Goal: Transaction & Acquisition: Book appointment/travel/reservation

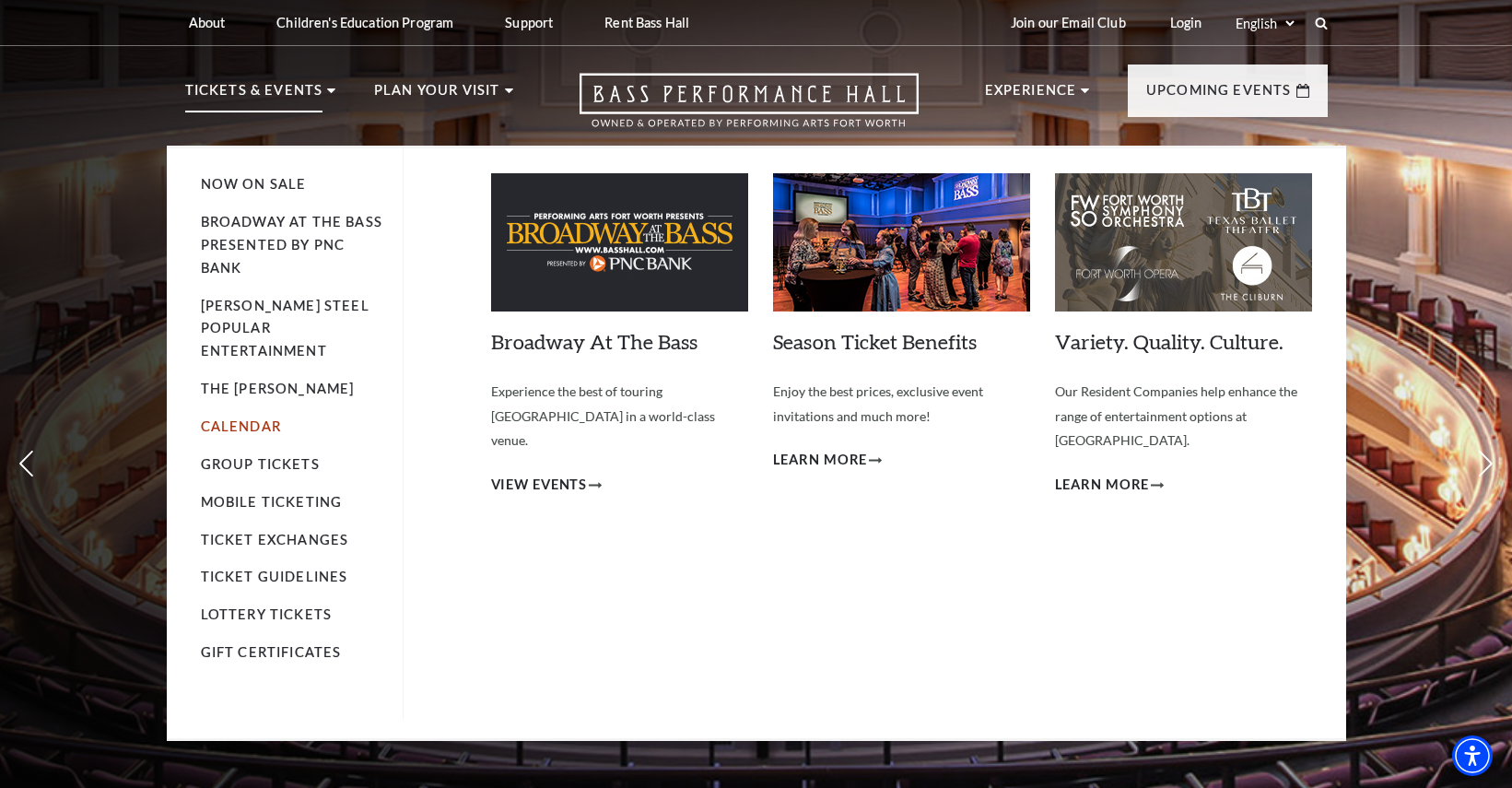
click at [235, 419] on link "Calendar" at bounding box center [241, 427] width 80 height 16
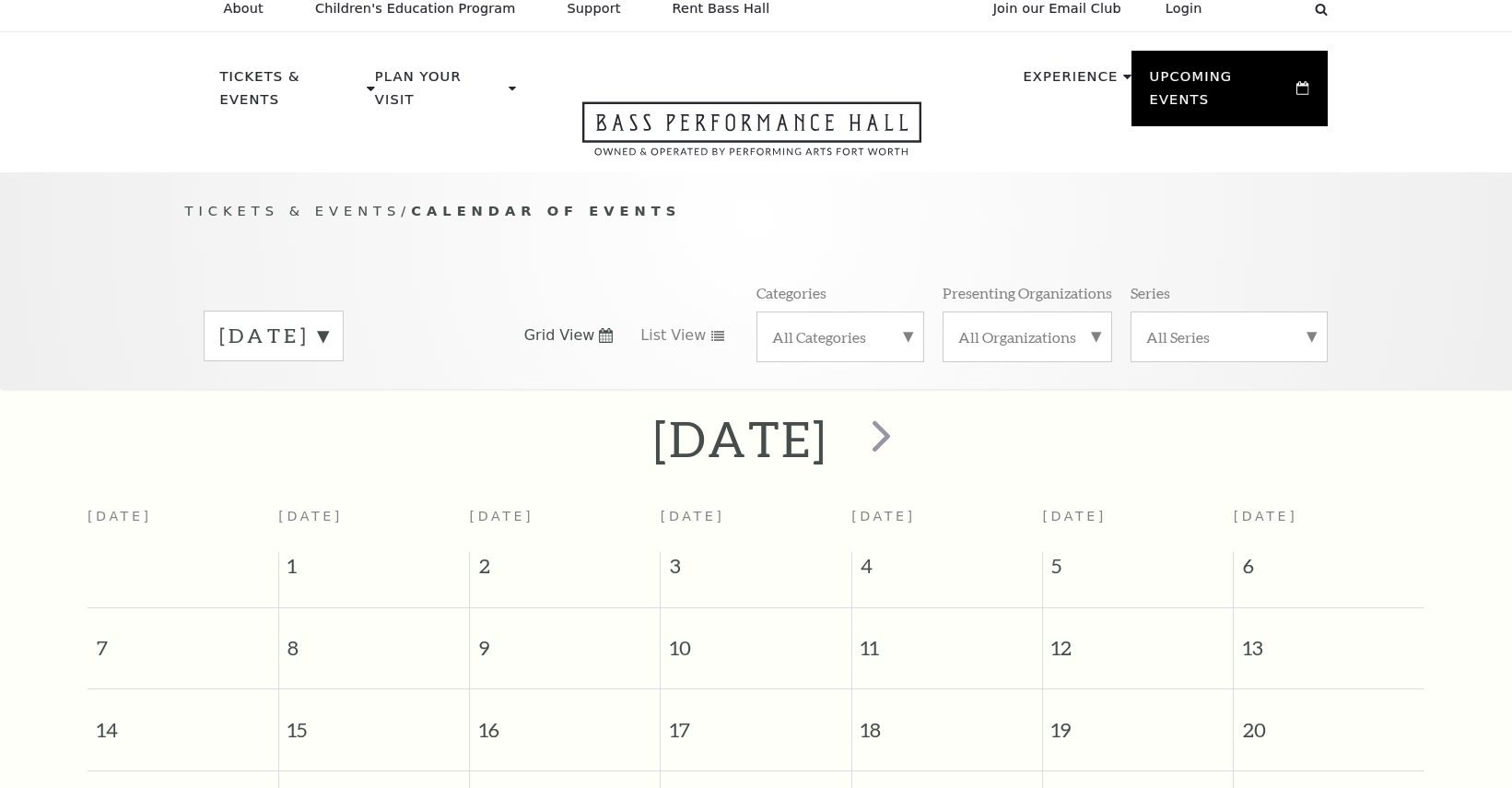
scroll to position [164, 0]
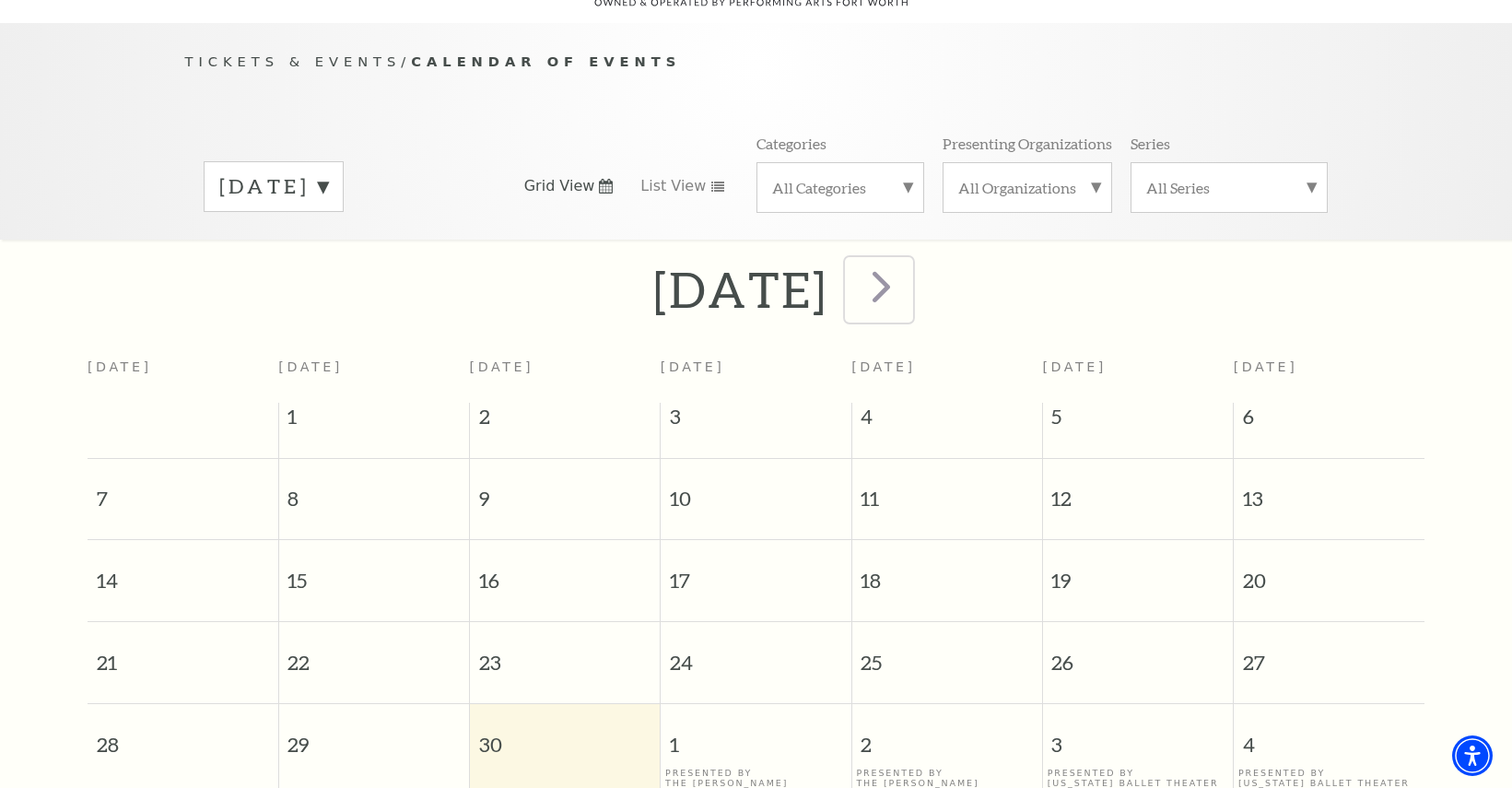
click at [912, 268] on button "next" at bounding box center [879, 290] width 67 height 65
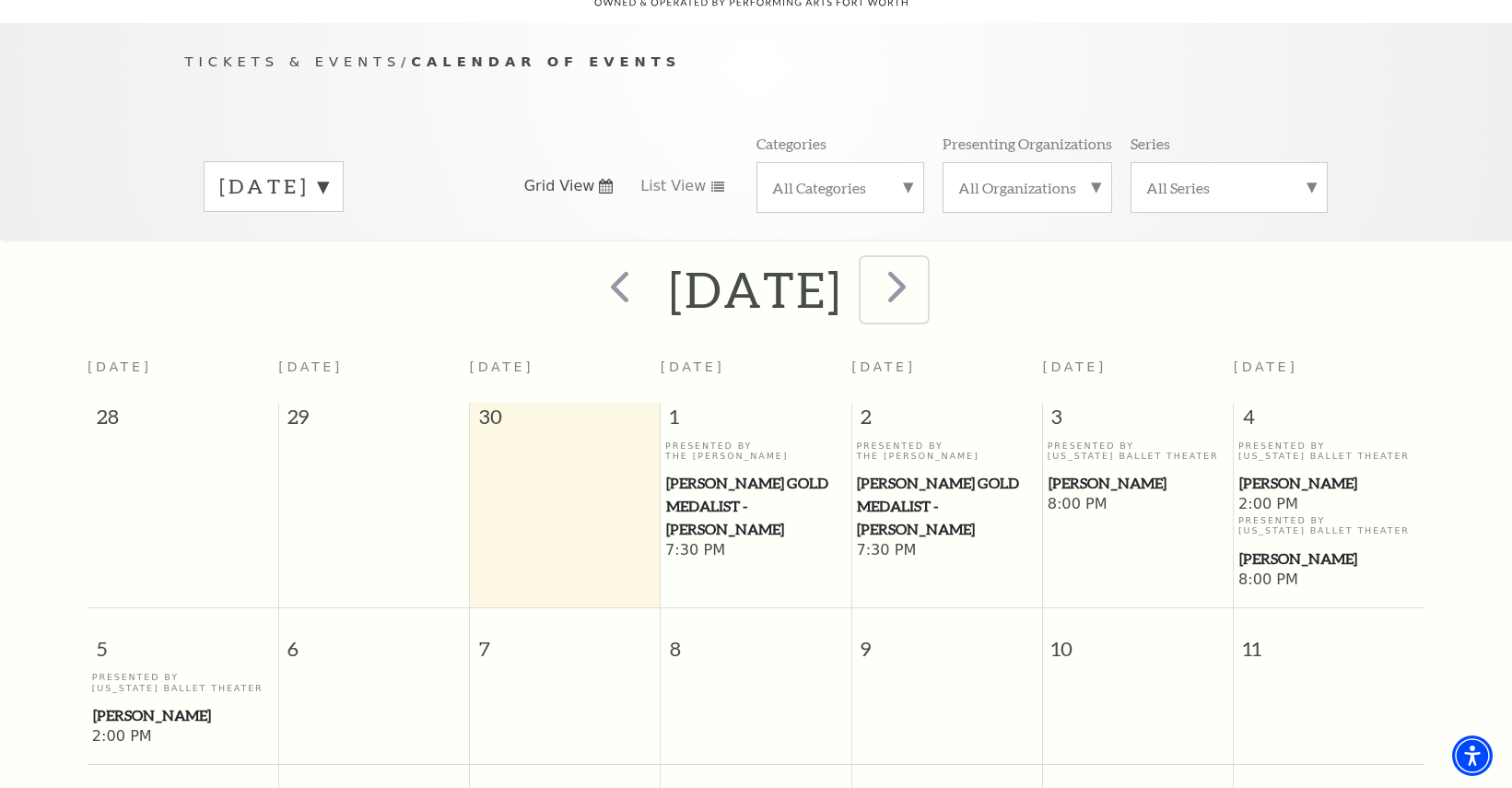
click at [923, 269] on span "next" at bounding box center [897, 286] width 53 height 53
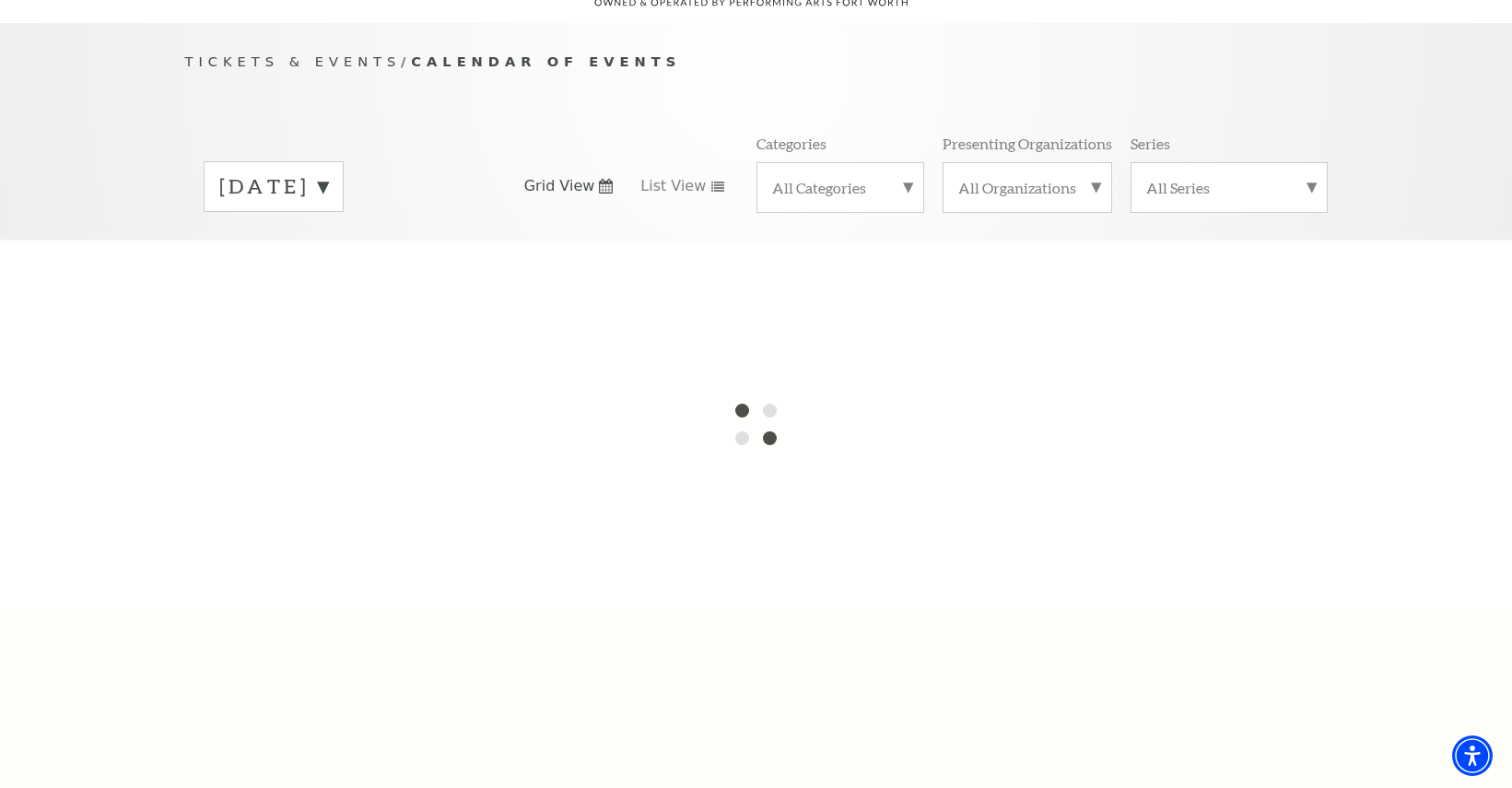
click at [297, 173] on label "October 2025" at bounding box center [273, 187] width 109 height 29
click at [303, 173] on label "September 2025" at bounding box center [273, 190] width 109 height 33
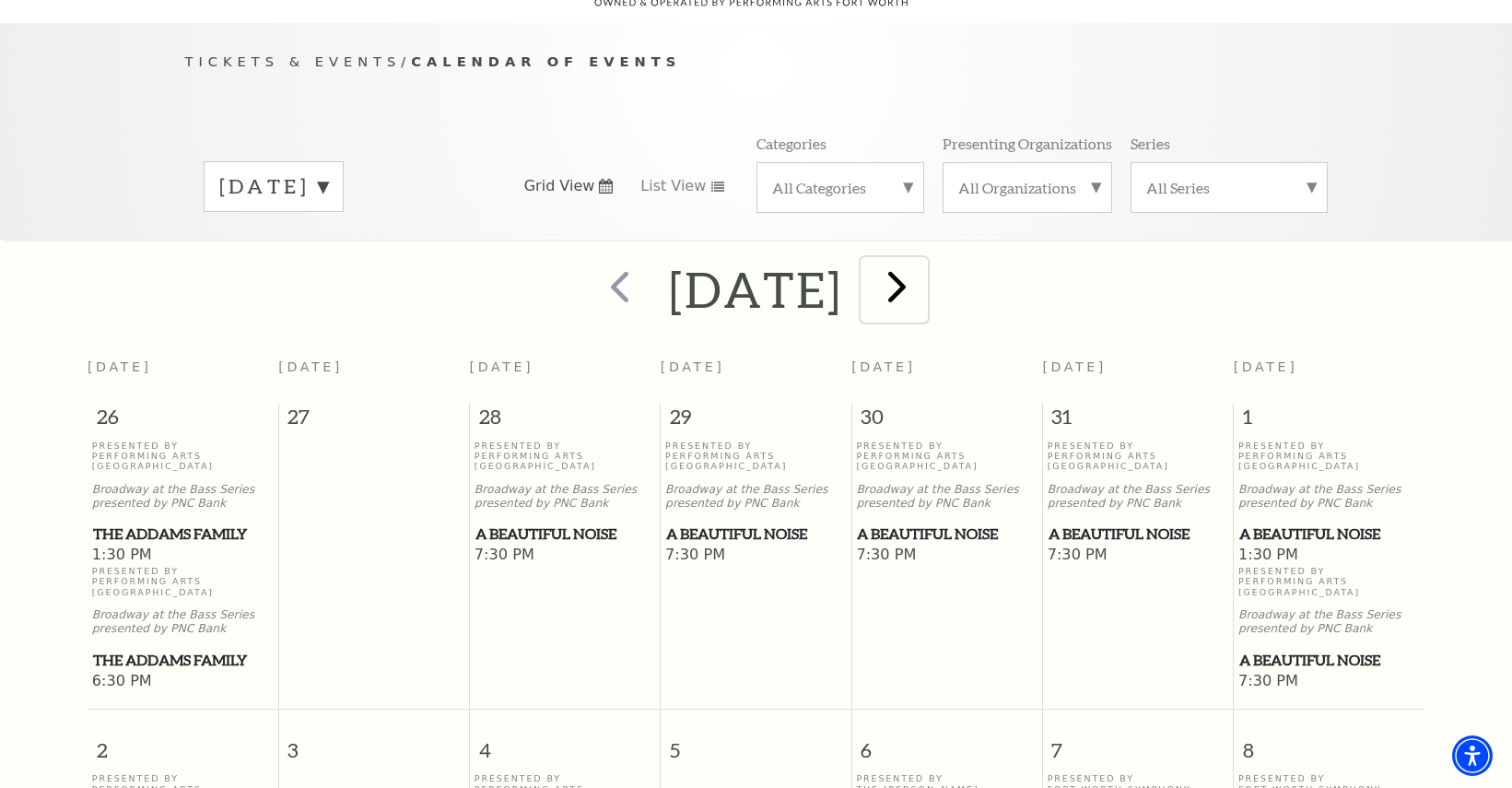
click at [923, 267] on span "next" at bounding box center [897, 286] width 53 height 53
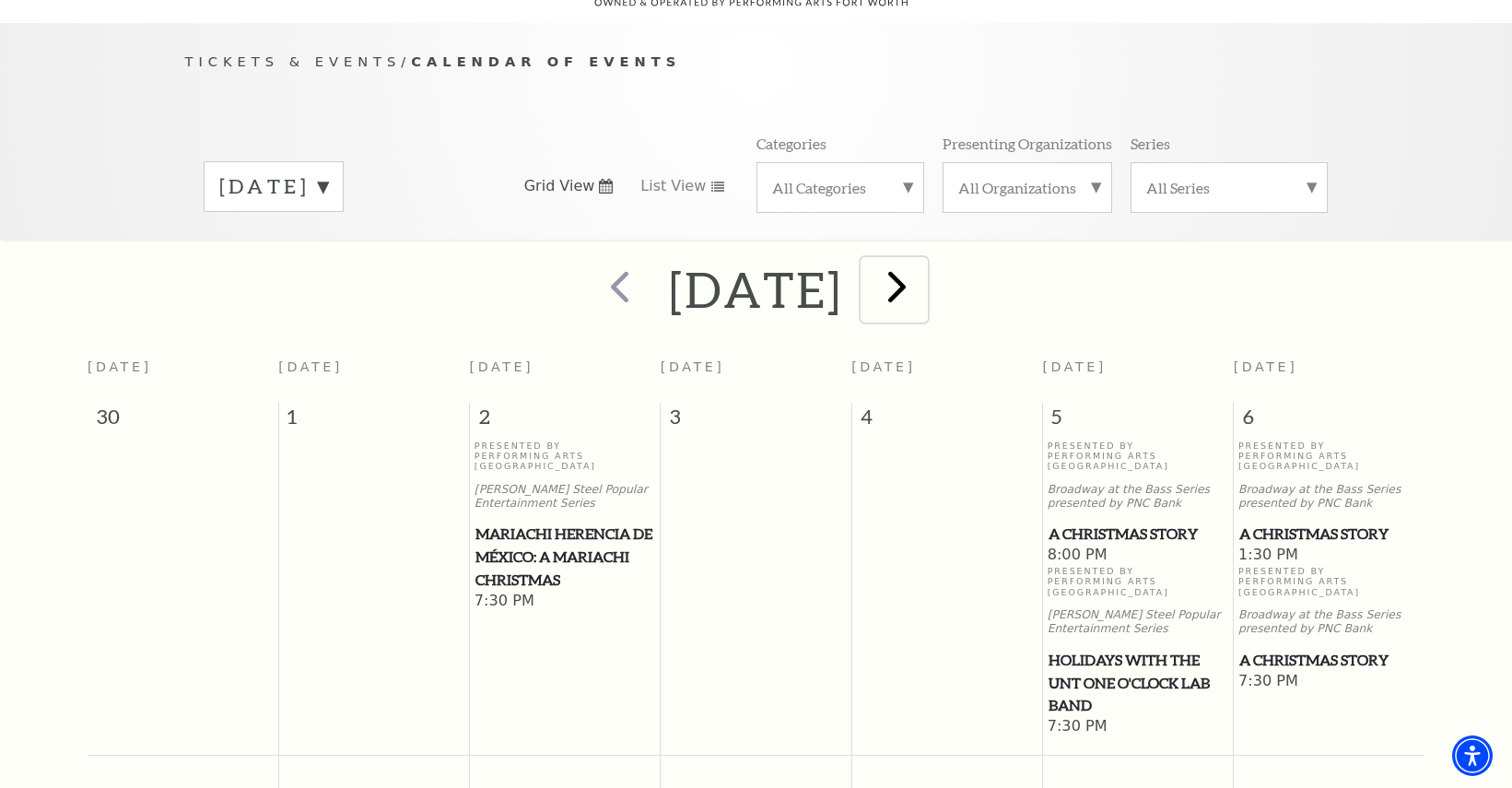
click at [923, 268] on span "next" at bounding box center [897, 286] width 53 height 53
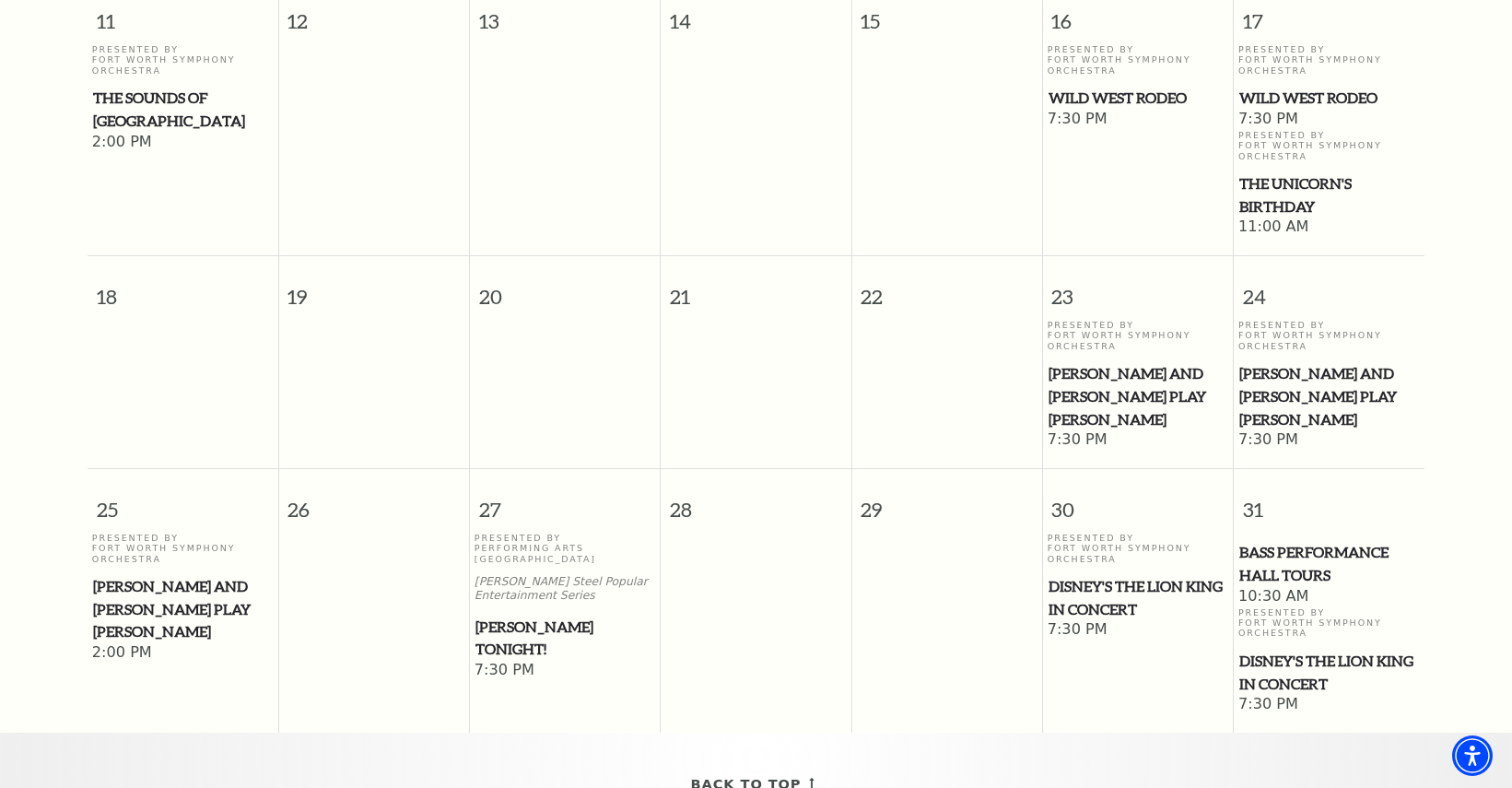
scroll to position [993, 0]
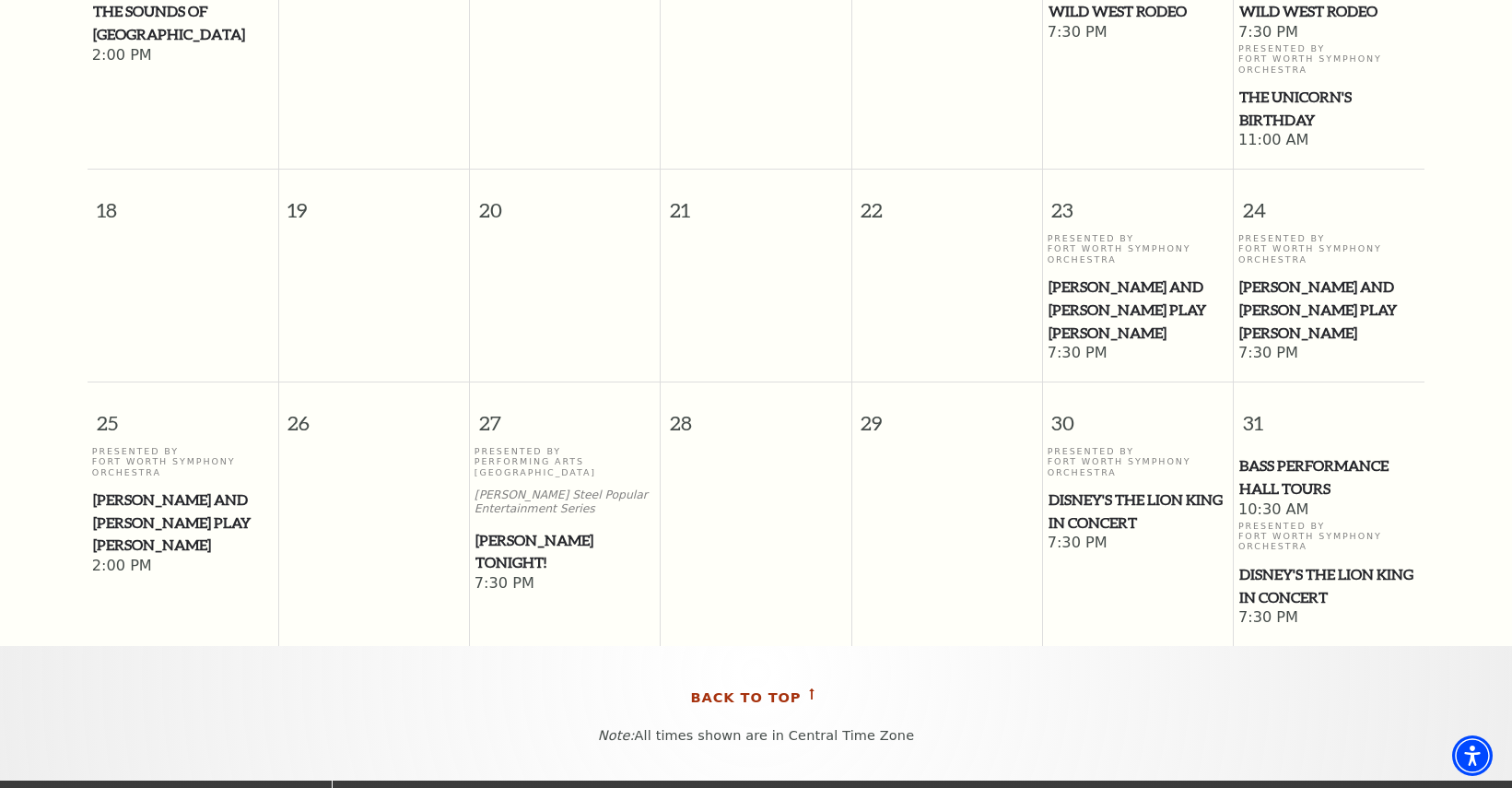
click at [707, 687] on span "Back To Top" at bounding box center [746, 698] width 111 height 23
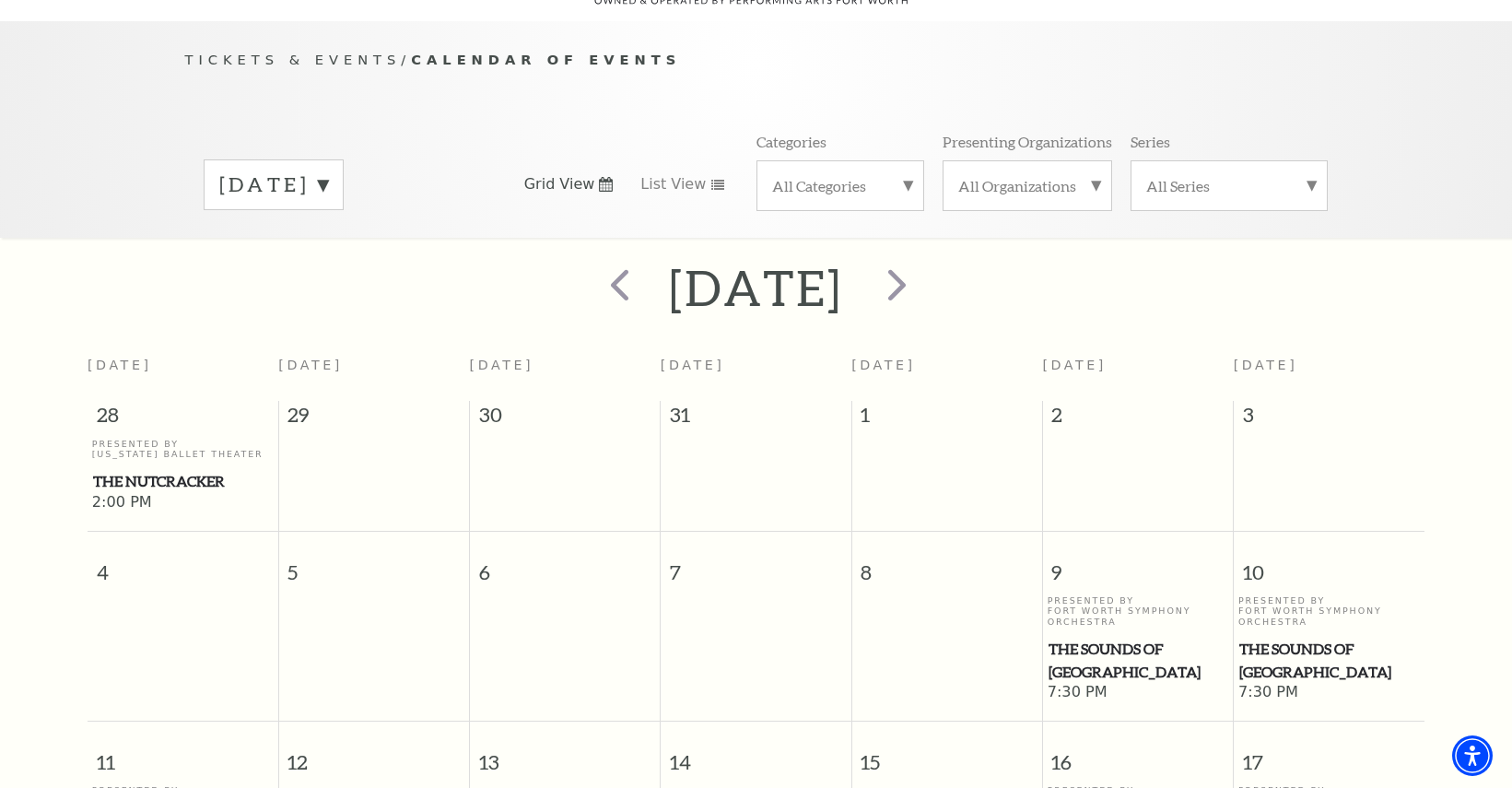
scroll to position [164, 0]
click at [923, 272] on span "next" at bounding box center [897, 286] width 53 height 53
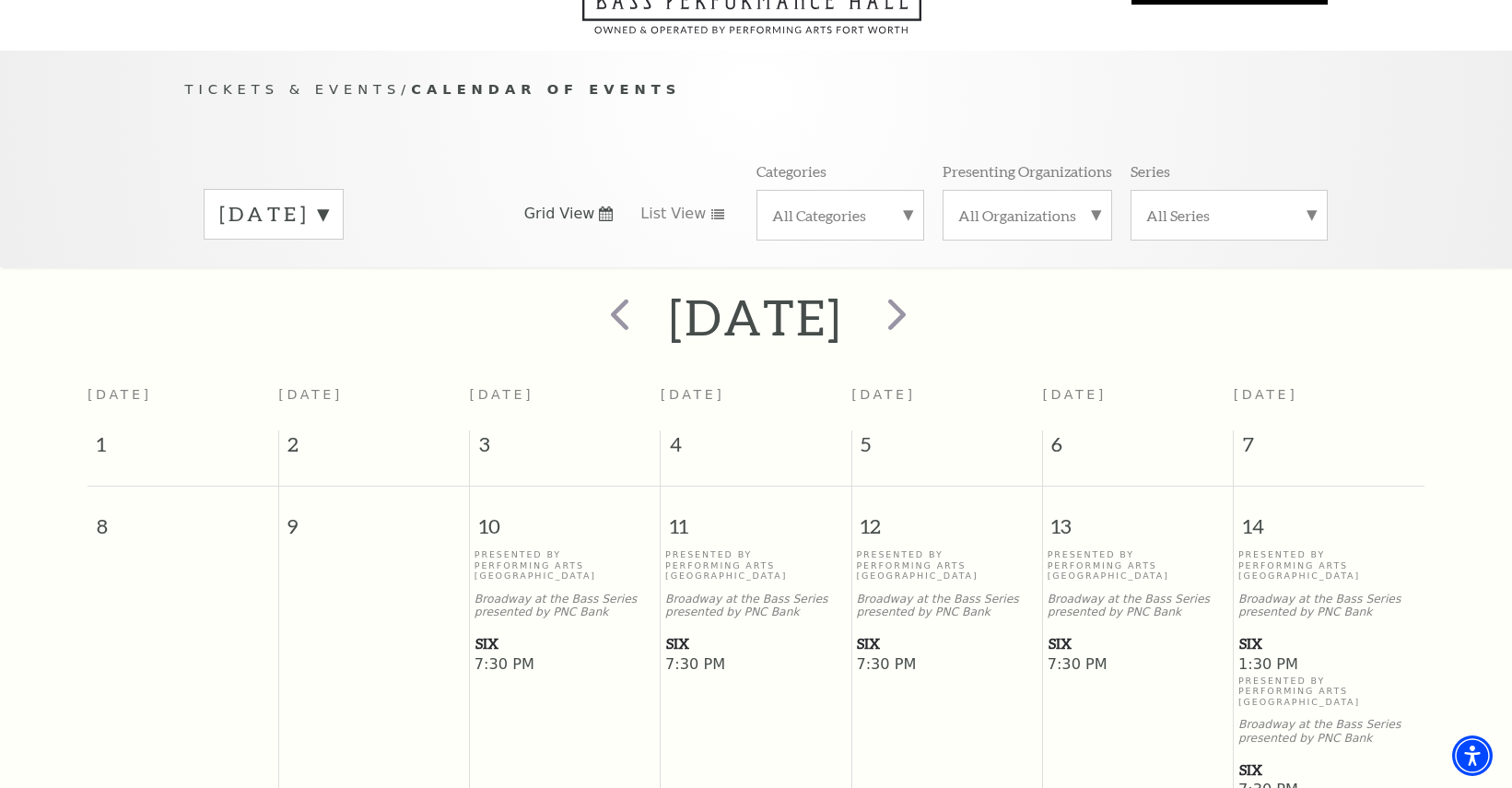
scroll to position [0, 0]
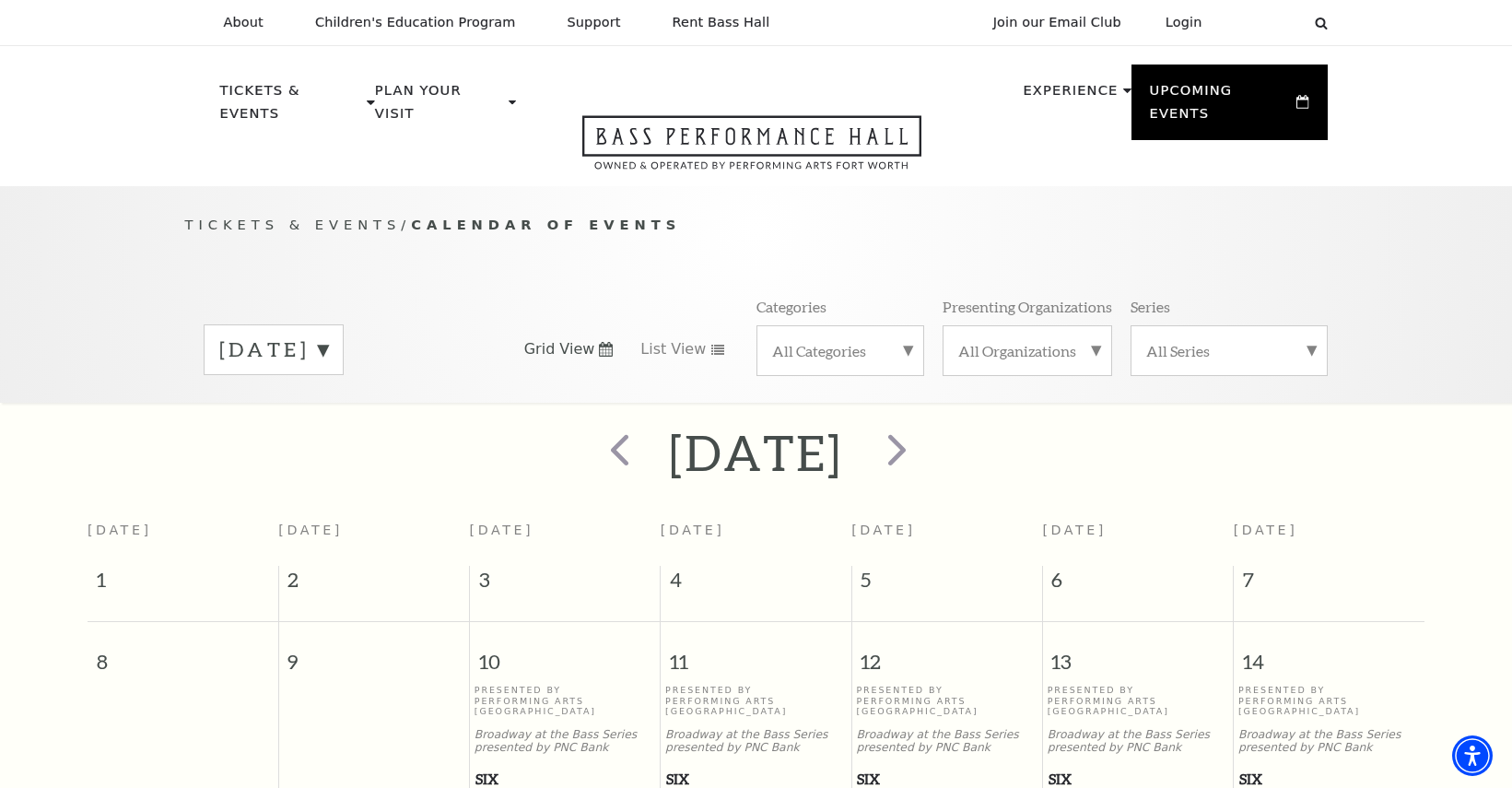
click at [101, 107] on header "About Performing Arts Fort Worth Bass Performance Hall Maddox Muse Center Resid…" at bounding box center [756, 93] width 1512 height 186
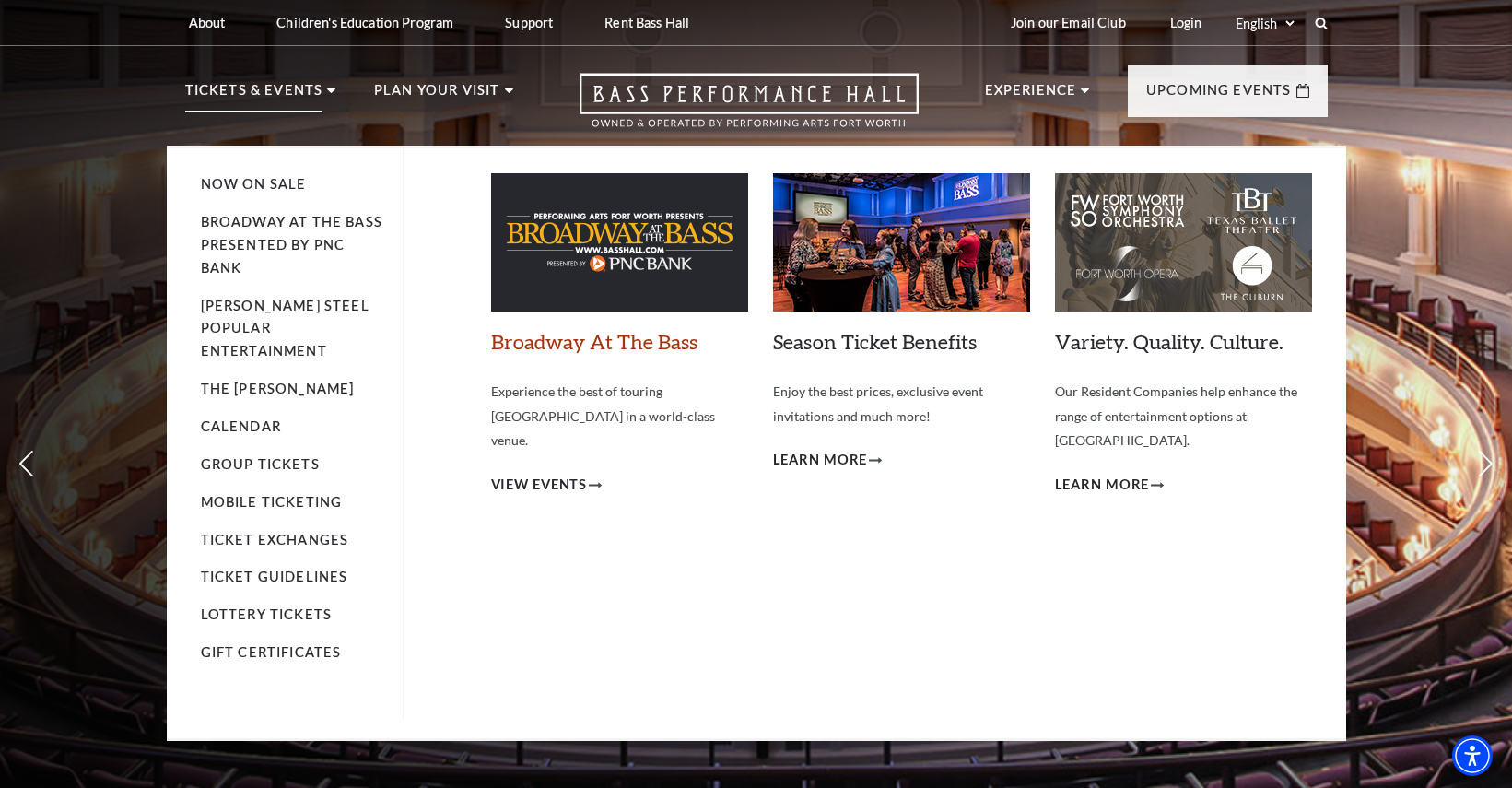
click at [579, 340] on link "Broadway At The Bass" at bounding box center [594, 341] width 206 height 25
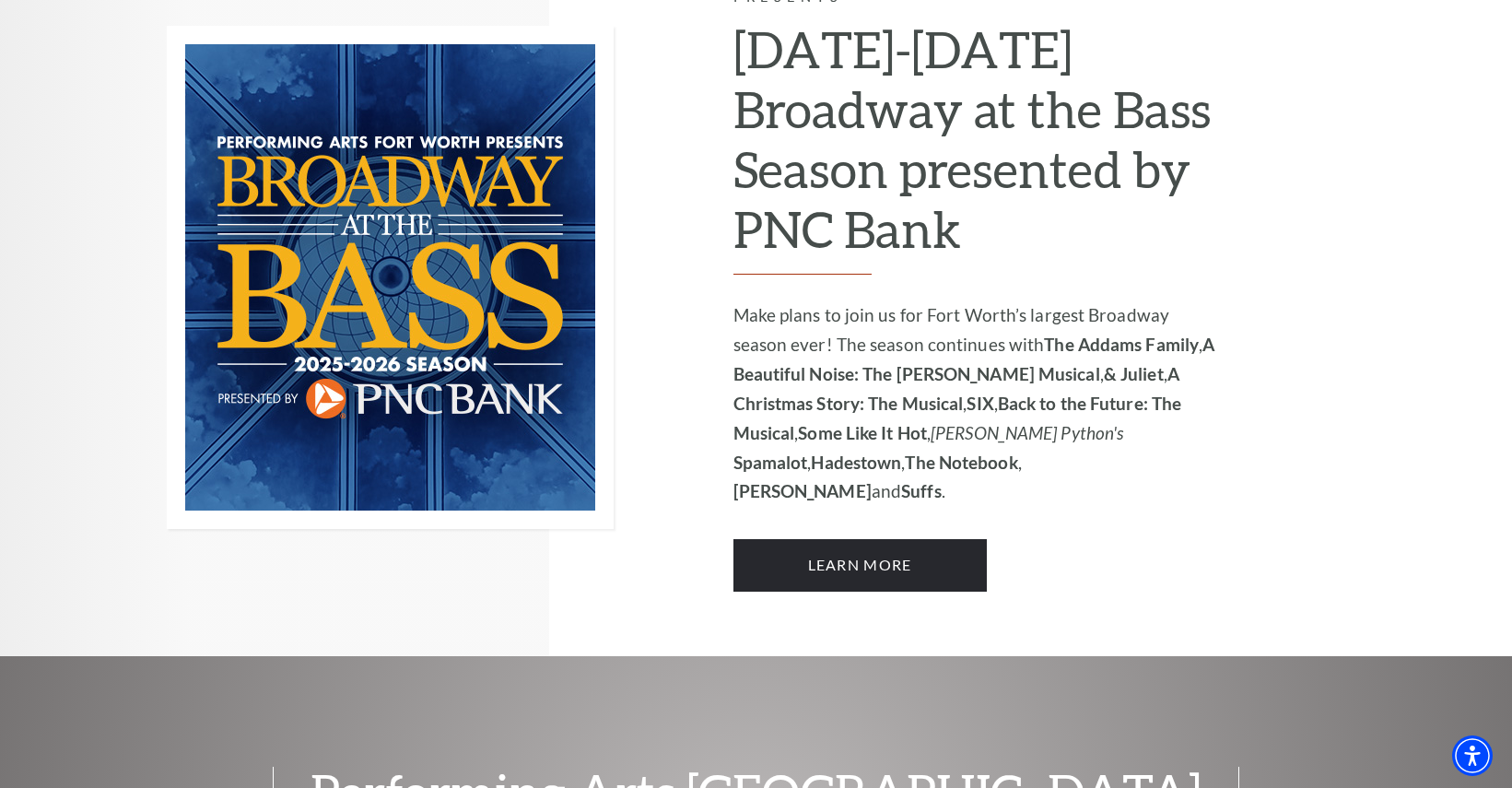
scroll to position [1291, 0]
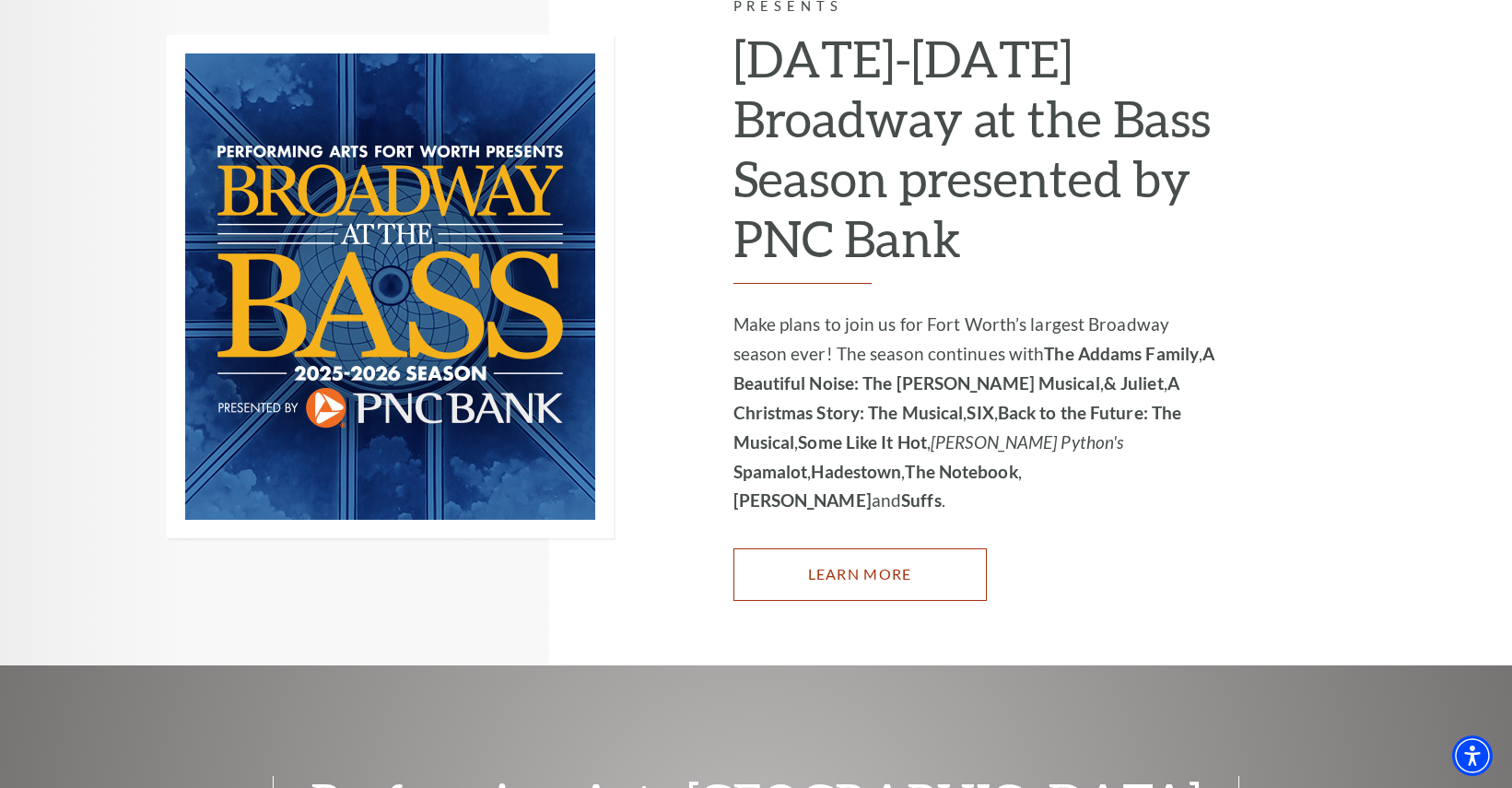
click at [863, 548] on link "Learn More" at bounding box center [860, 574] width 254 height 52
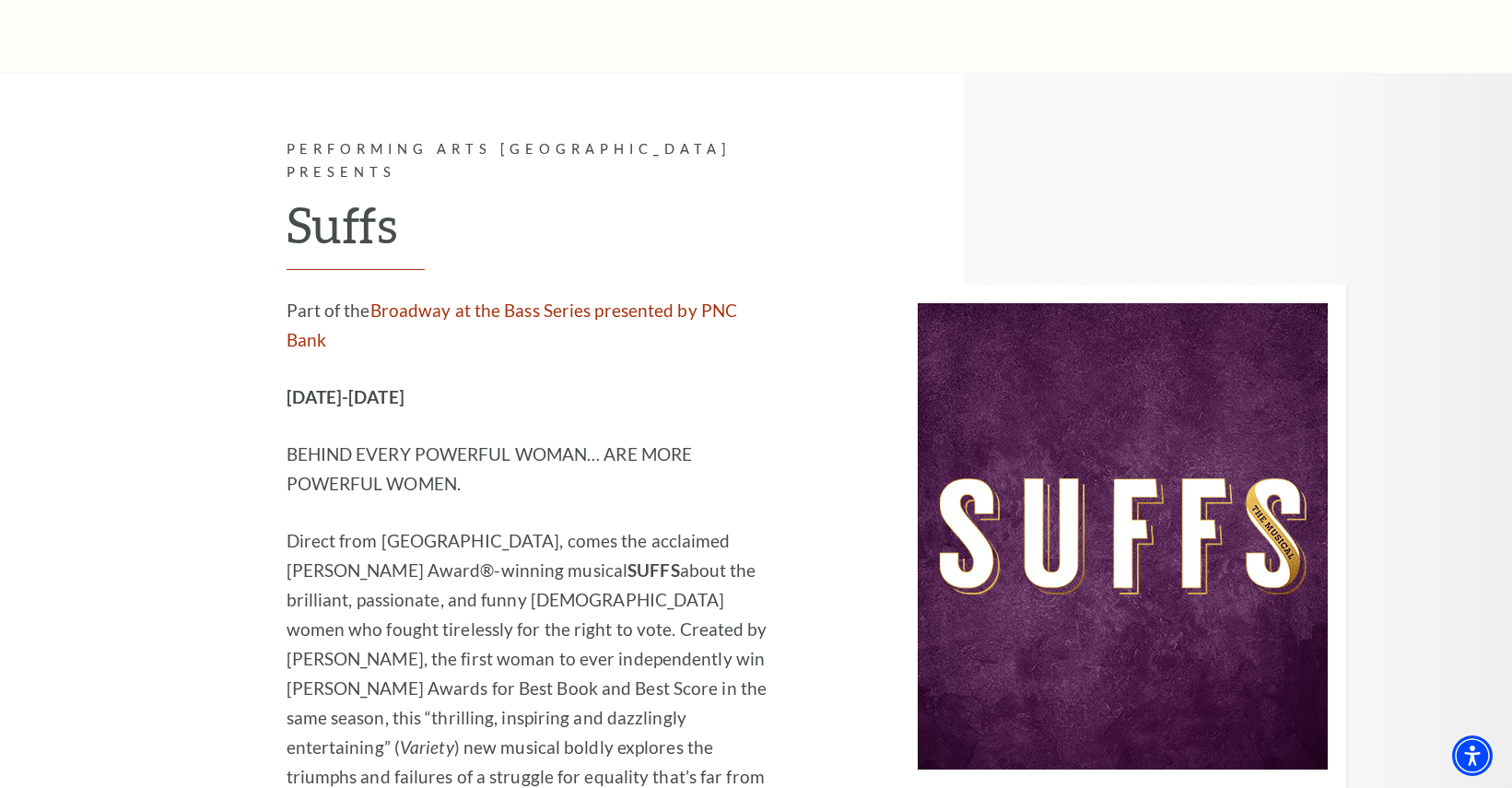
scroll to position [12265, 0]
